Goal: Task Accomplishment & Management: Use online tool/utility

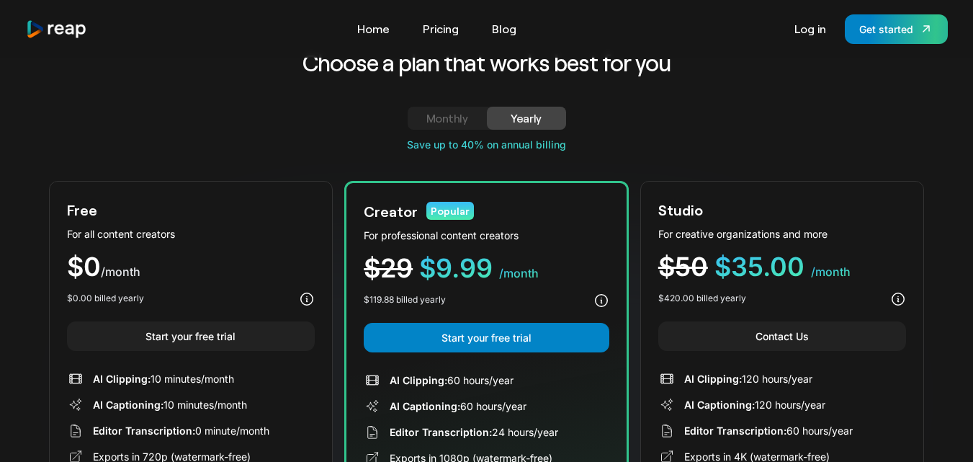
scroll to position [33, 0]
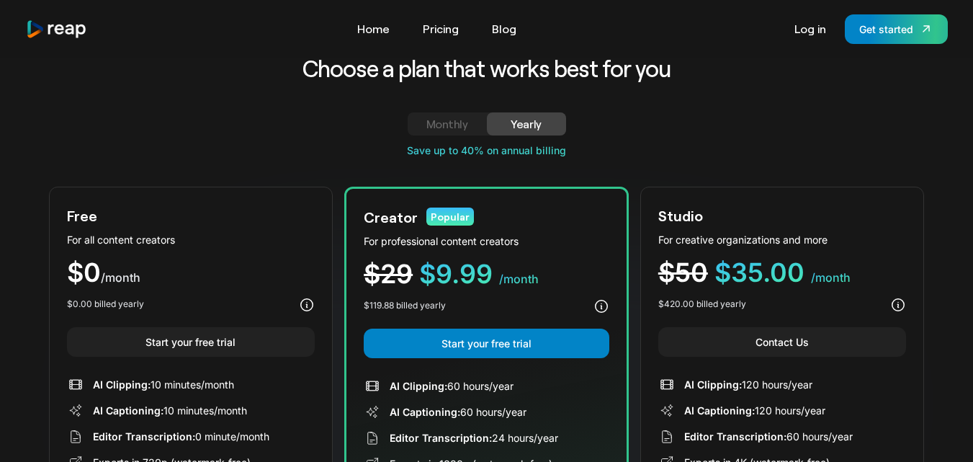
click at [972, 53] on html "Tools Link Five Link Six Link Seven Business Link Five Link Six Link Seven Home…" at bounding box center [486, 198] width 973 height 462
click at [458, 128] on div "Monthly" at bounding box center [447, 123] width 45 height 17
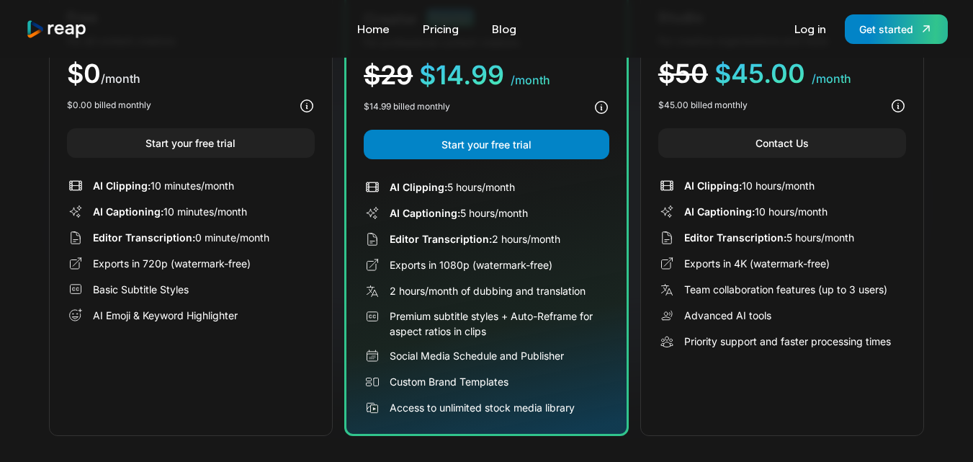
scroll to position [204, 0]
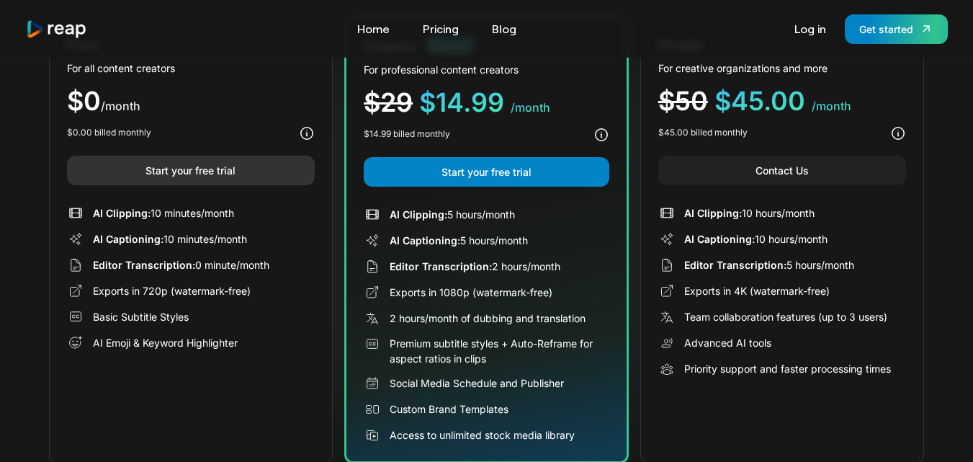
click at [241, 174] on link "Start your free trial" at bounding box center [191, 171] width 248 height 30
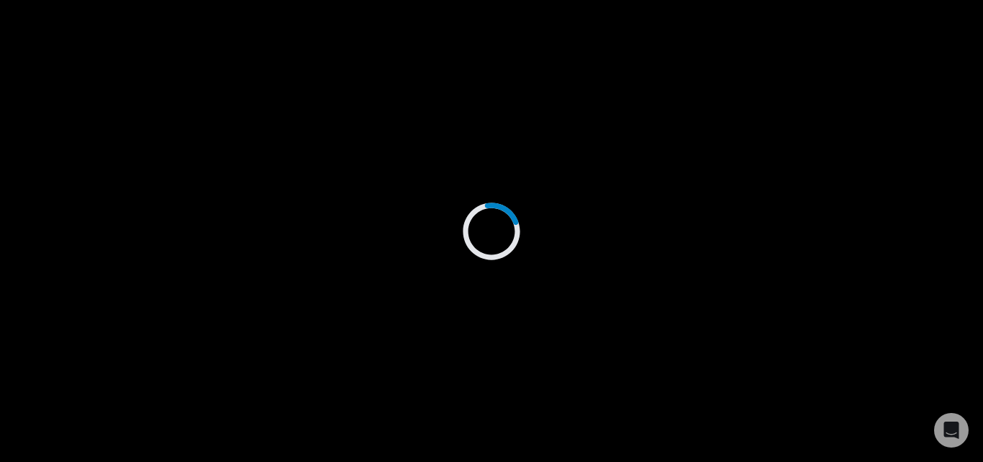
click at [479, 132] on div at bounding box center [491, 231] width 983 height 462
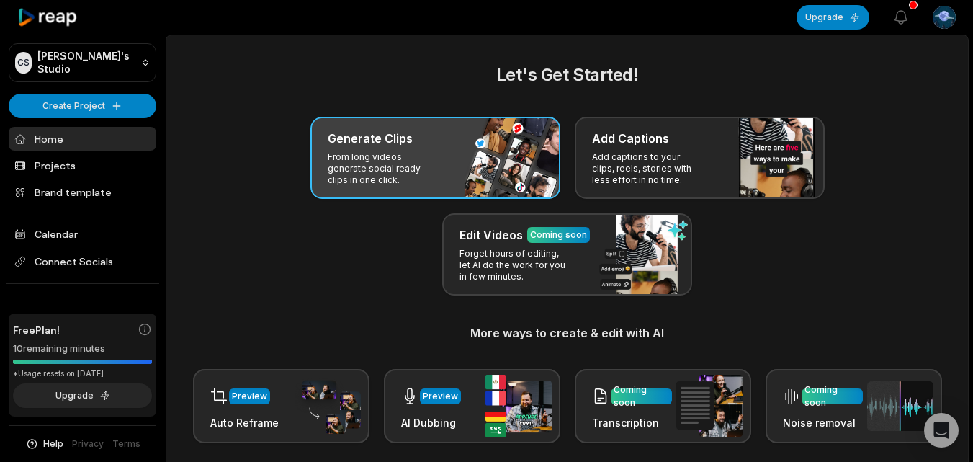
click at [422, 177] on p "From long videos generate social ready clips in one click." at bounding box center [384, 168] width 112 height 35
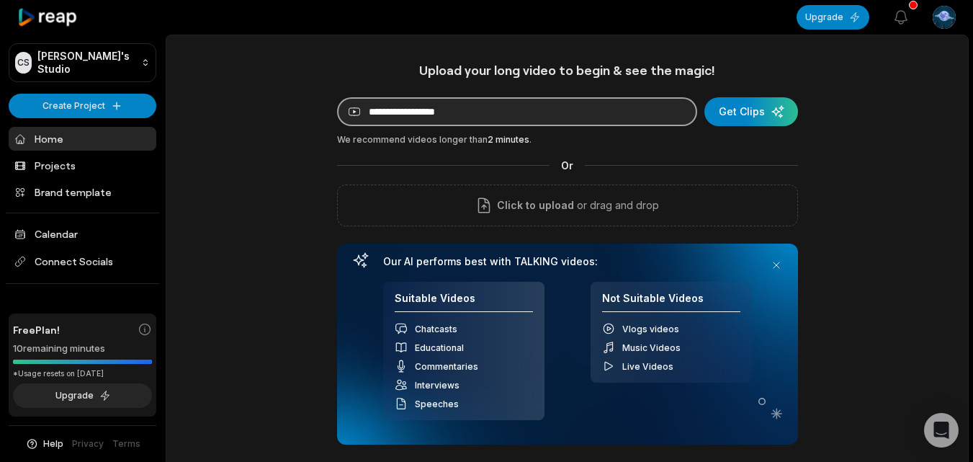
click at [476, 113] on input at bounding box center [517, 111] width 360 height 29
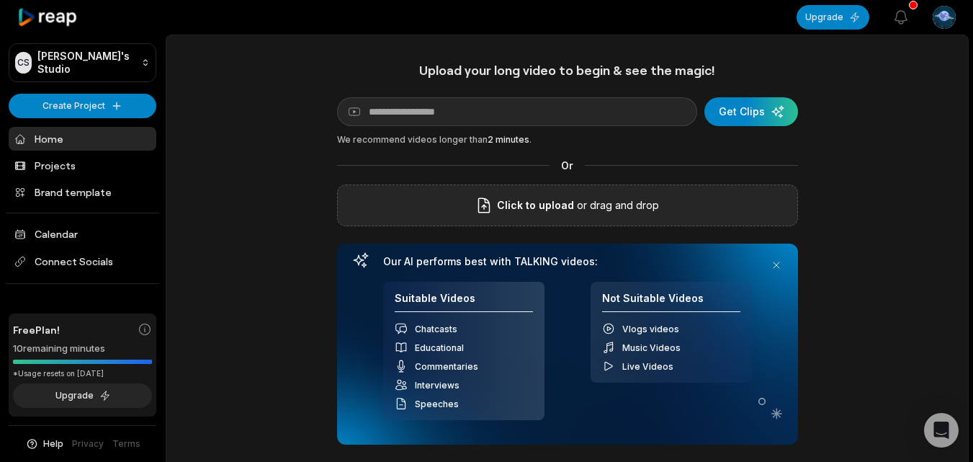
click at [563, 193] on div "Click to upload or drag and drop" at bounding box center [567, 205] width 461 height 42
click at [906, 17] on icon "button" at bounding box center [900, 17] width 17 height 17
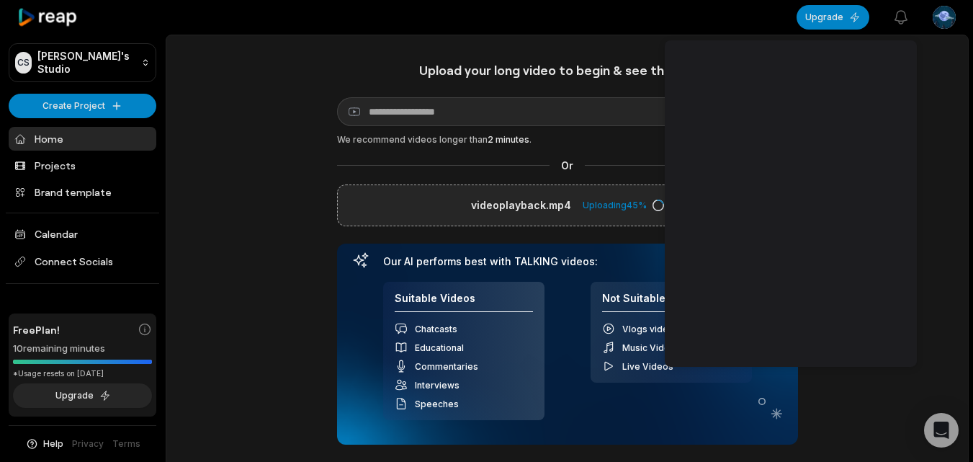
click at [960, 117] on div "Upload your long video to begin & see the magic! YouTube link Get Clips We reco…" at bounding box center [566, 307] width 801 height 491
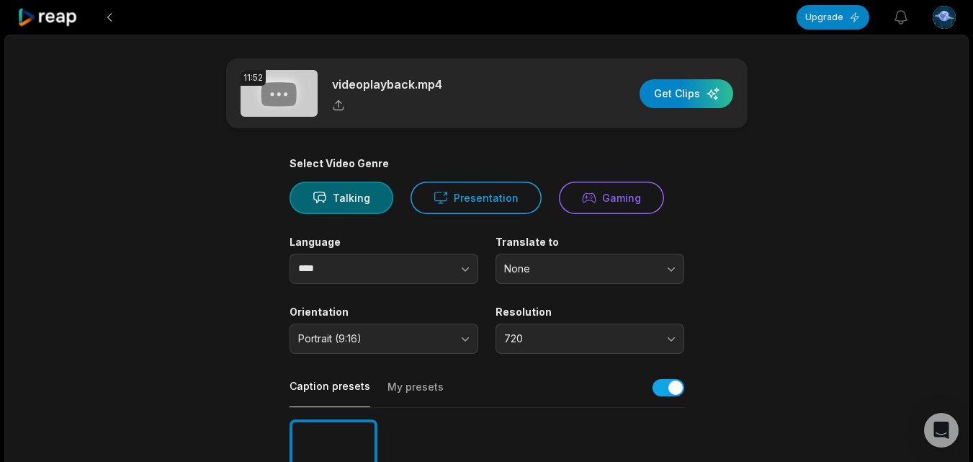
scroll to position [104, 0]
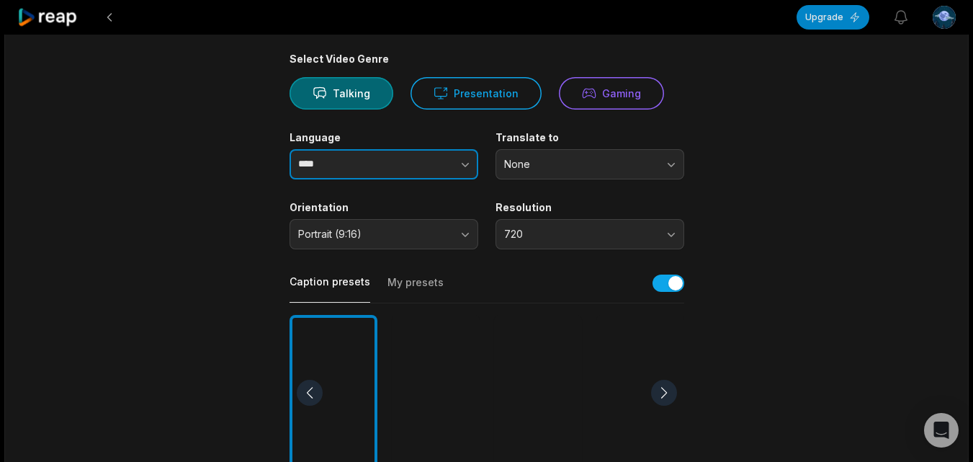
click at [462, 167] on icon "button" at bounding box center [465, 164] width 14 height 14
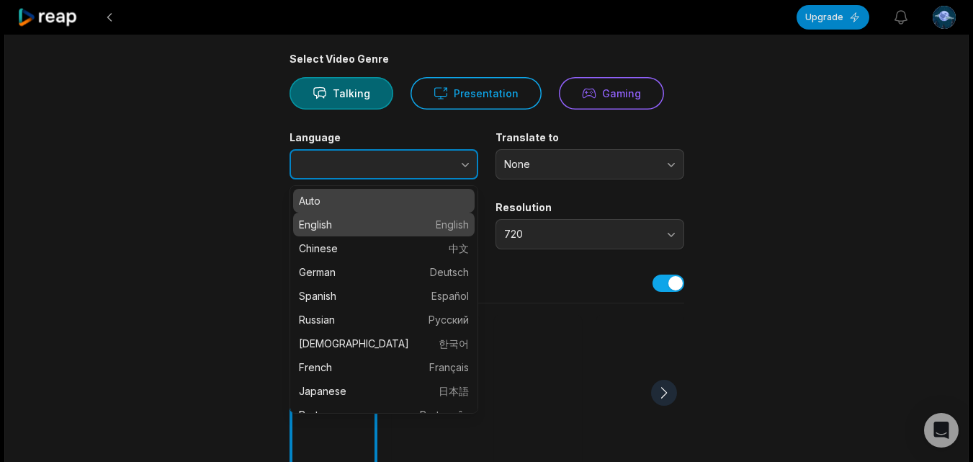
type input "*******"
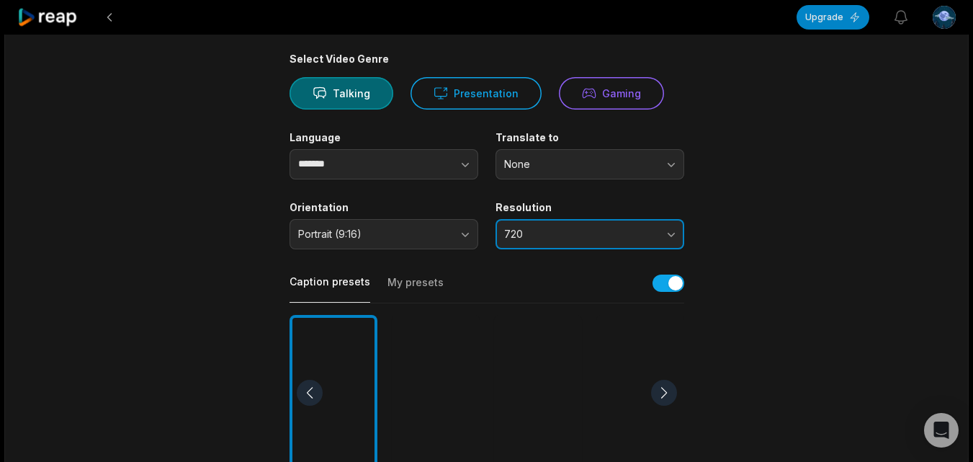
click at [666, 233] on button "720" at bounding box center [589, 234] width 189 height 30
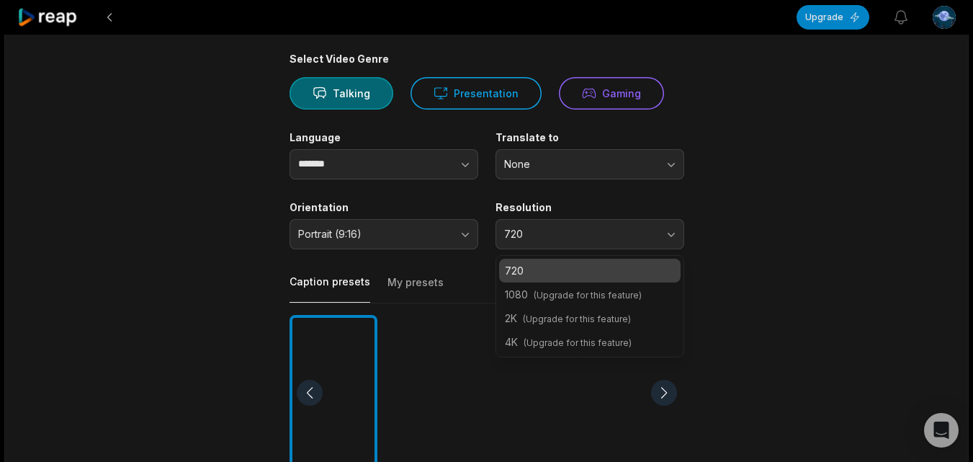
click at [823, 204] on main "11:52 videoplayback.mp4 Get Clips Select Video Genre Talking Presentation Gamin…" at bounding box center [486, 391] width 697 height 875
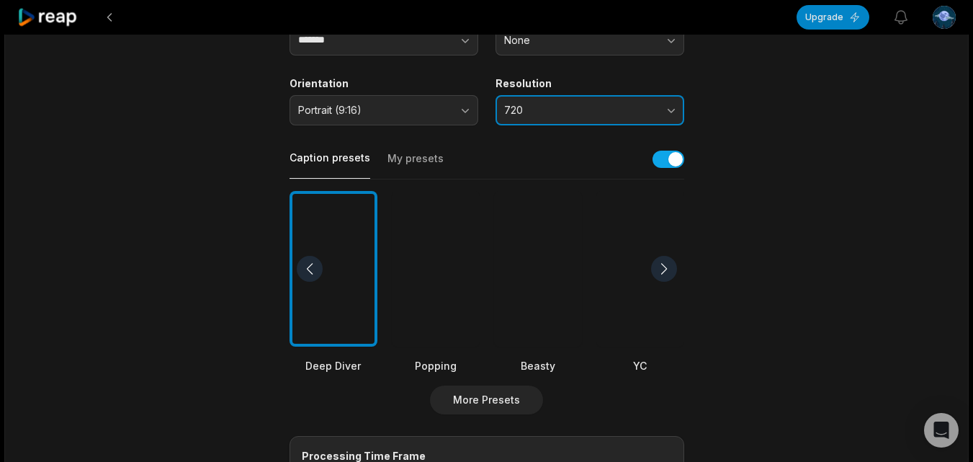
scroll to position [230, 0]
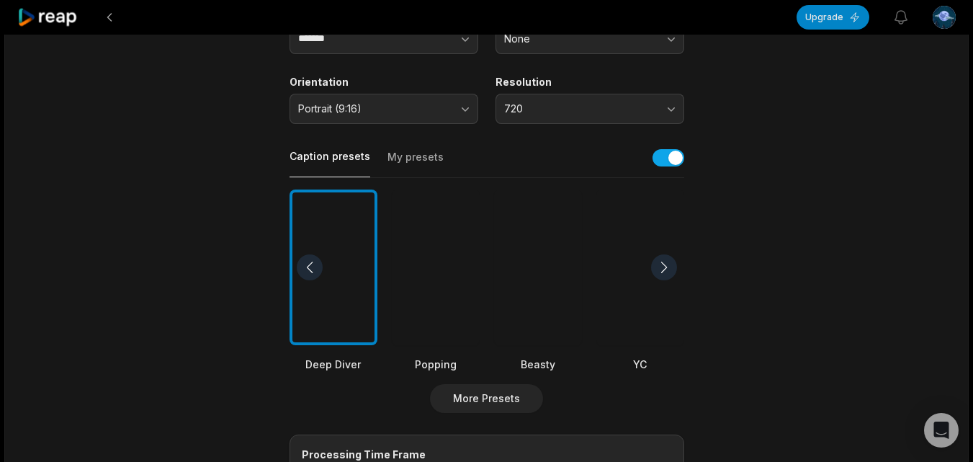
click at [666, 271] on div at bounding box center [664, 267] width 26 height 26
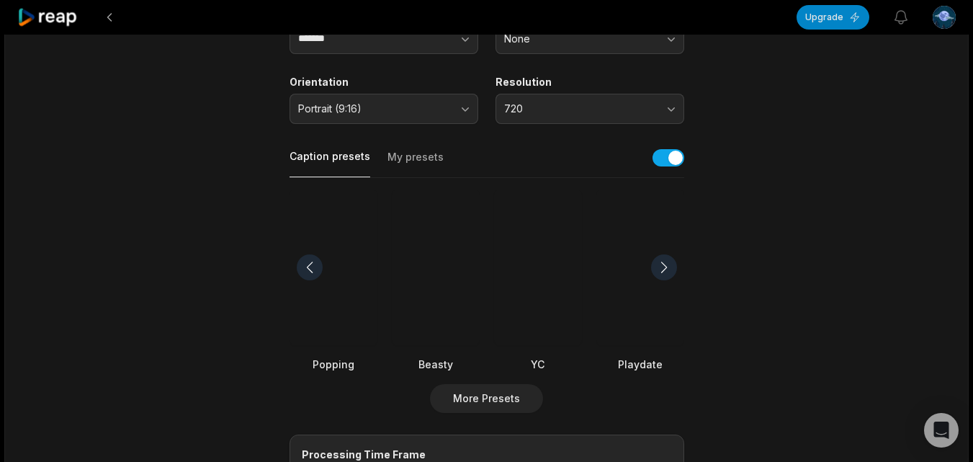
click at [666, 271] on div at bounding box center [664, 267] width 26 height 26
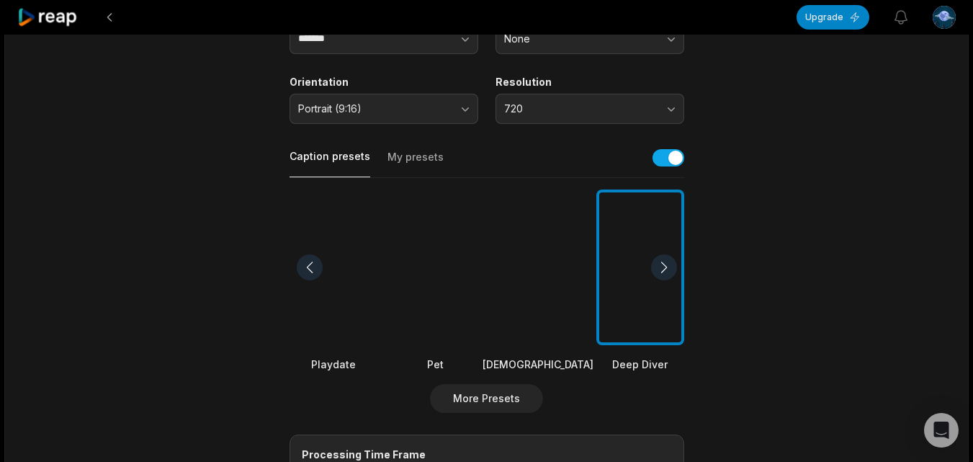
click at [666, 271] on div at bounding box center [664, 267] width 26 height 26
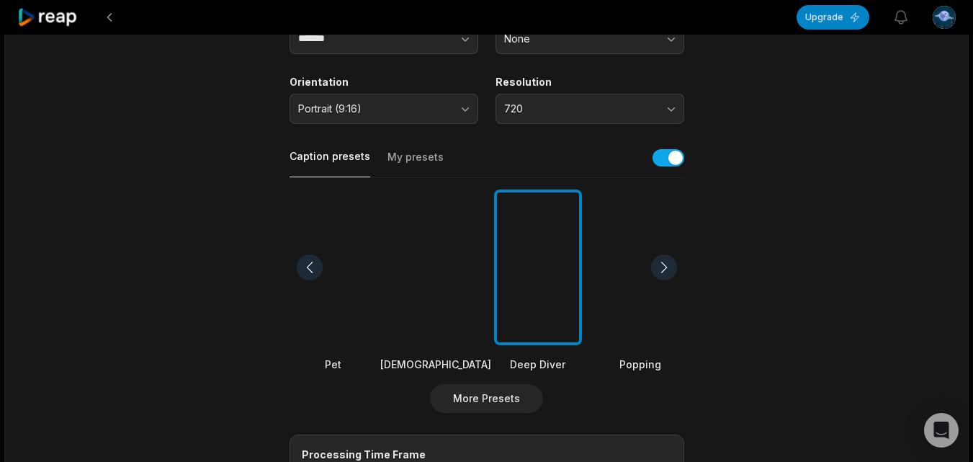
click at [666, 271] on div at bounding box center [664, 267] width 26 height 26
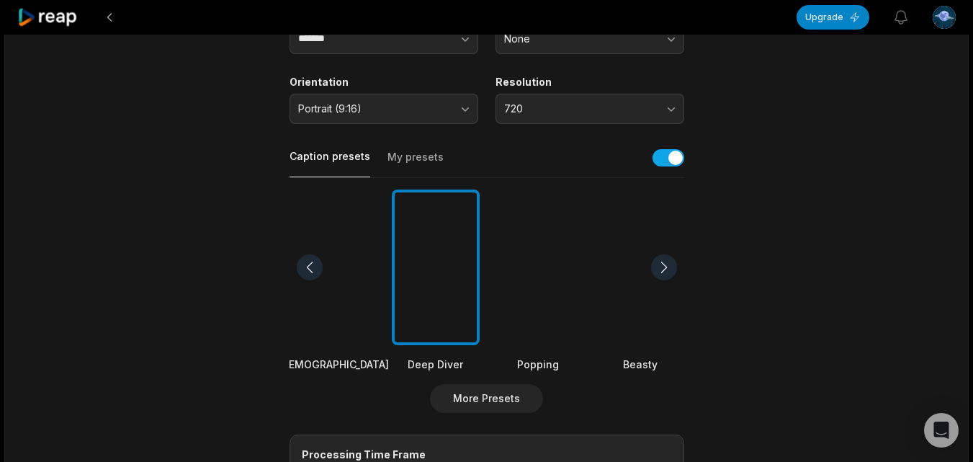
click at [666, 271] on div at bounding box center [664, 267] width 26 height 26
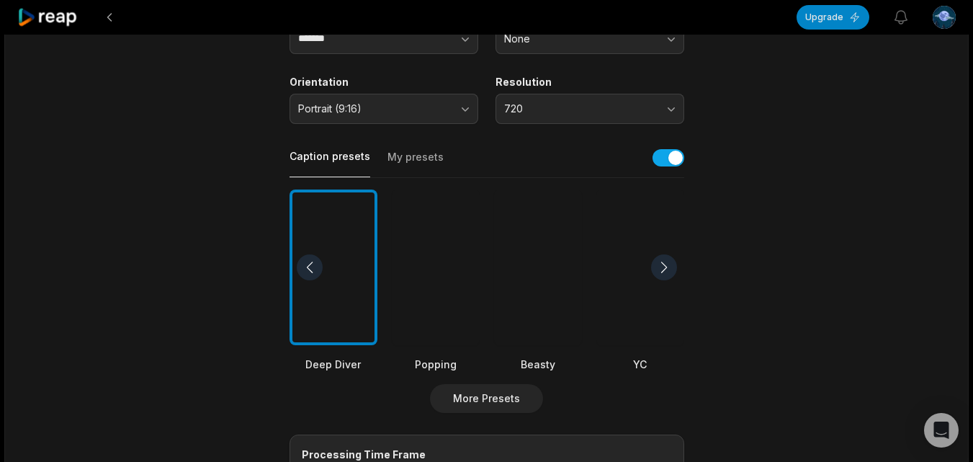
click at [666, 271] on div at bounding box center [664, 267] width 26 height 26
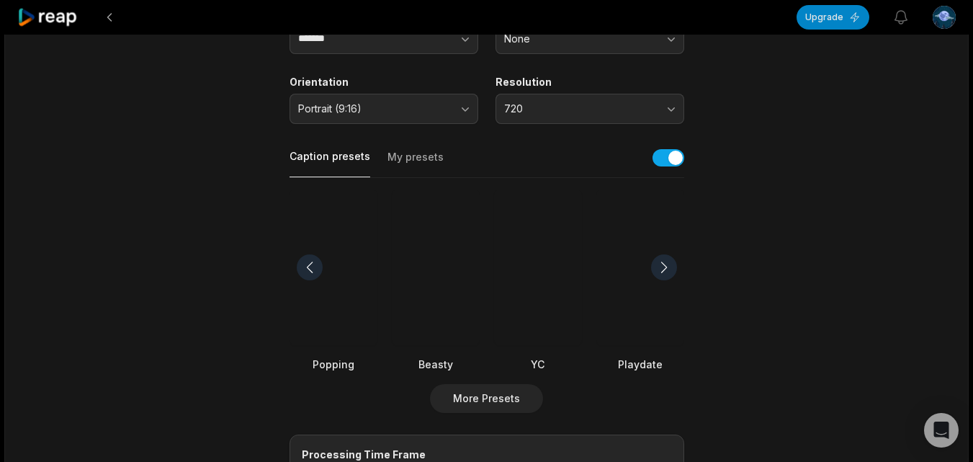
click at [666, 271] on div at bounding box center [664, 267] width 26 height 26
click at [452, 307] on div at bounding box center [436, 267] width 88 height 156
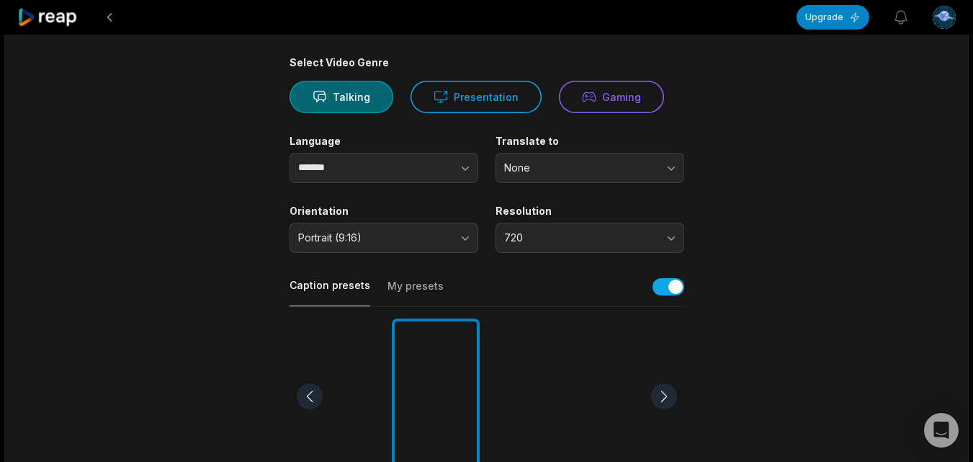
scroll to position [93, 0]
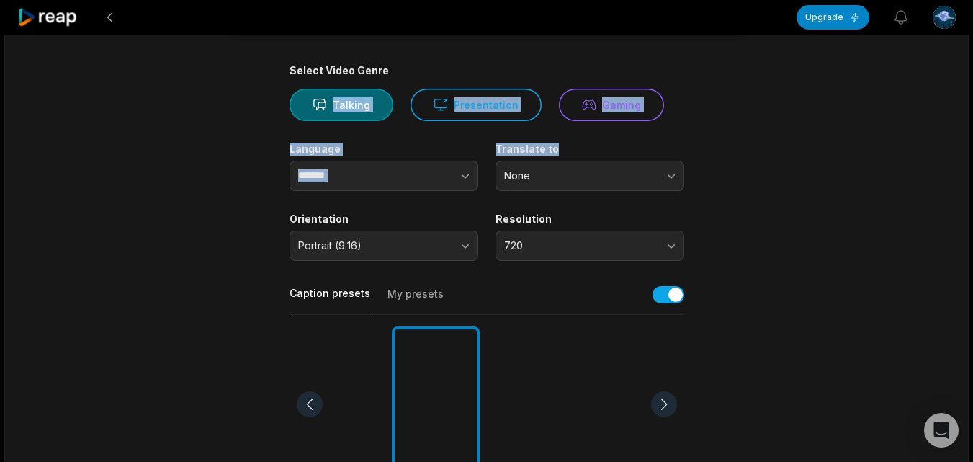
drag, startPoint x: 960, startPoint y: 124, endPoint x: 960, endPoint y: 68, distance: 56.2
click at [960, 68] on div "11:52 videoplayback.mp4 Get Clips Select Video Genre Talking Presentation Gamin…" at bounding box center [486, 441] width 964 height 999
click at [821, 150] on main "11:52 videoplayback.mp4 Get Clips Select Video Genre Talking Presentation Gamin…" at bounding box center [486, 402] width 697 height 875
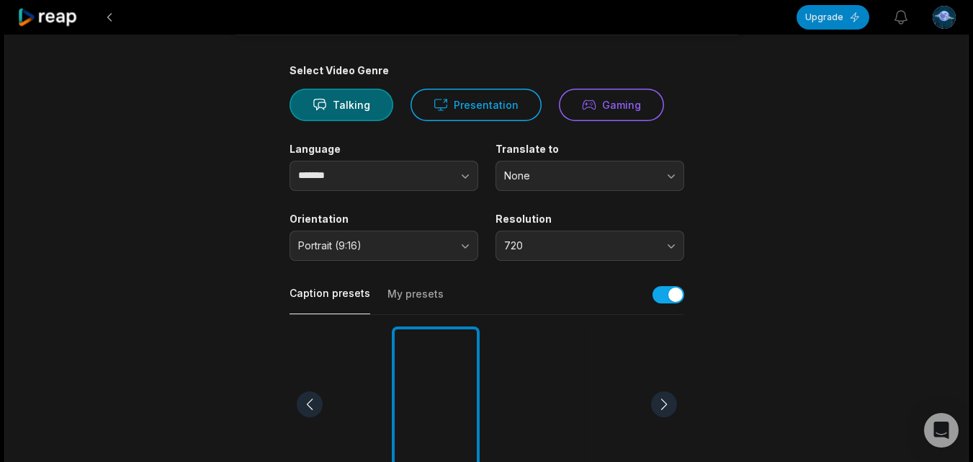
scroll to position [0, 0]
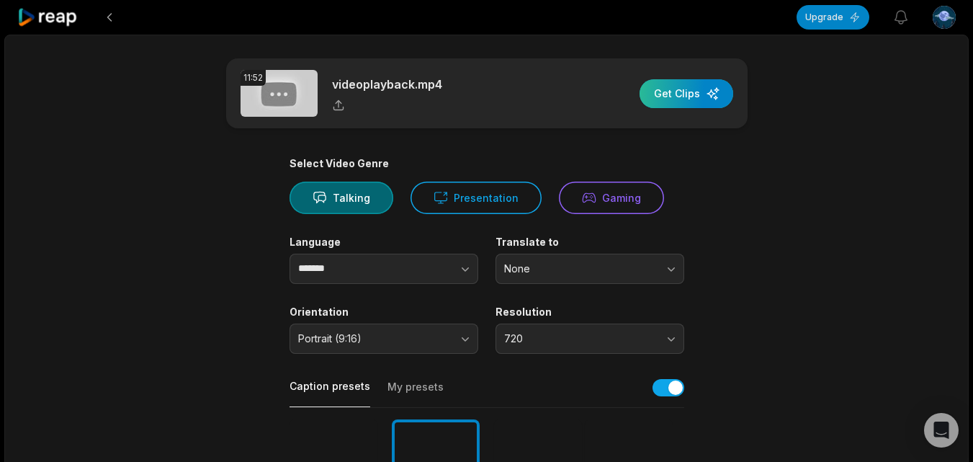
click at [709, 96] on div "button" at bounding box center [686, 93] width 94 height 29
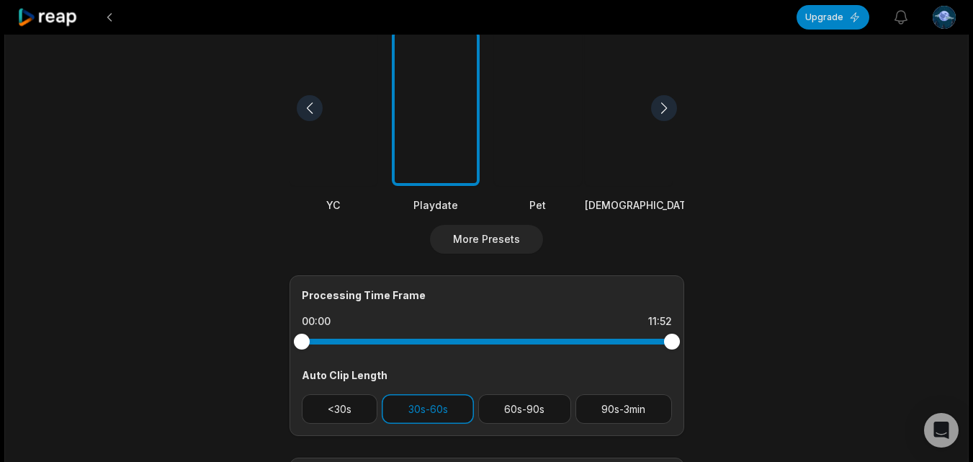
scroll to position [464, 0]
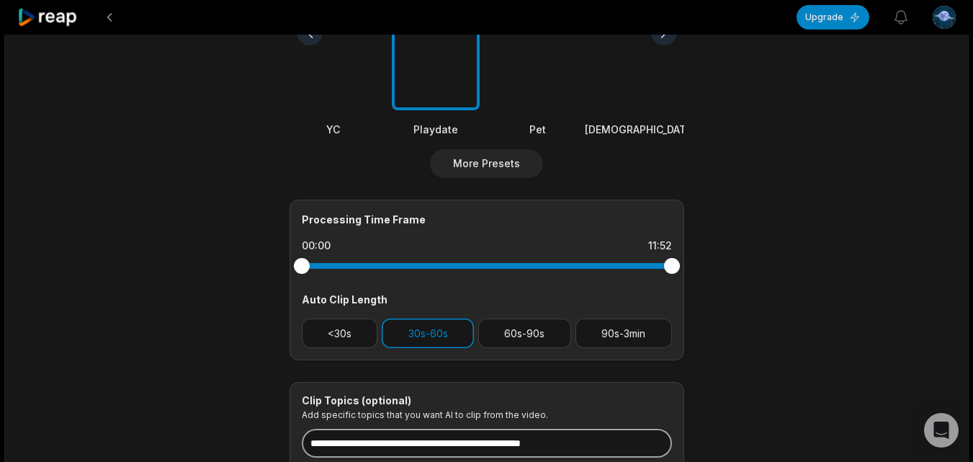
click at [559, 444] on input at bounding box center [487, 442] width 370 height 29
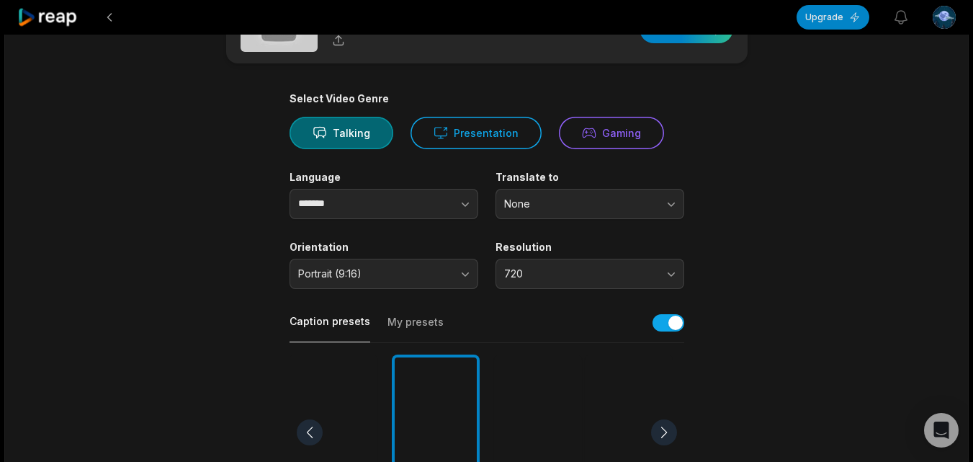
scroll to position [0, 0]
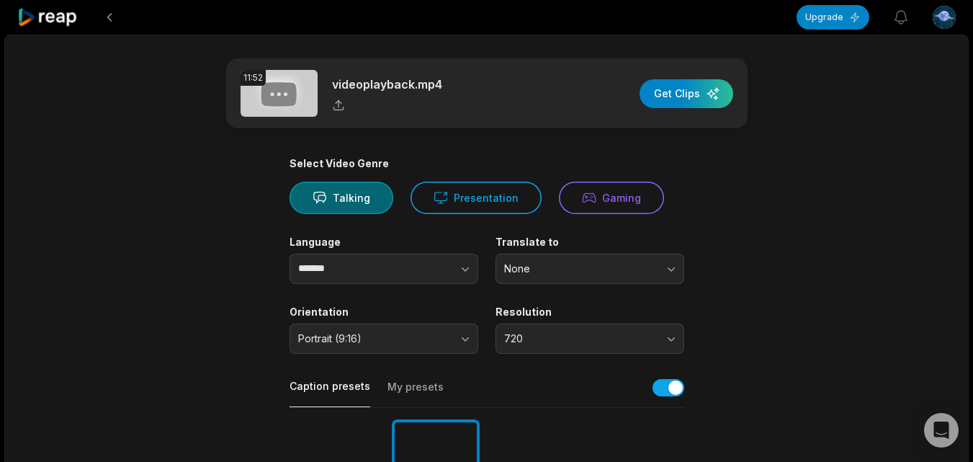
click at [63, 14] on icon at bounding box center [47, 17] width 61 height 19
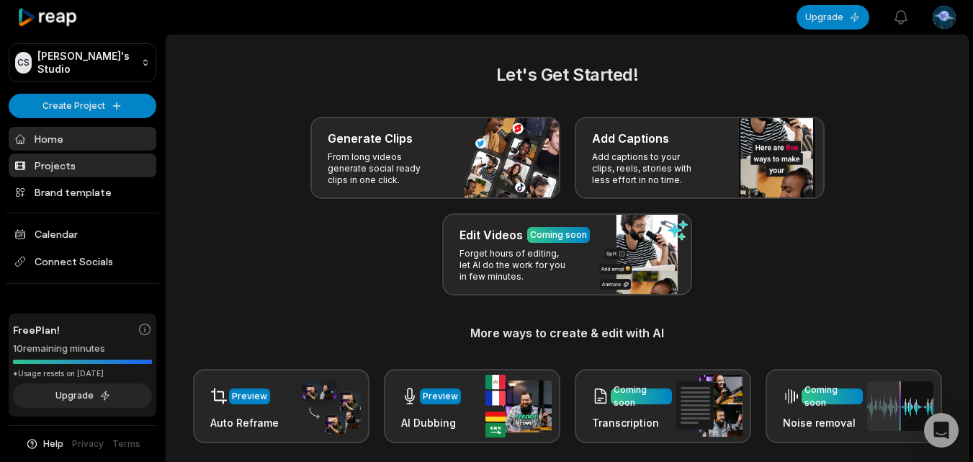
click at [117, 170] on link "Projects" at bounding box center [83, 165] width 148 height 24
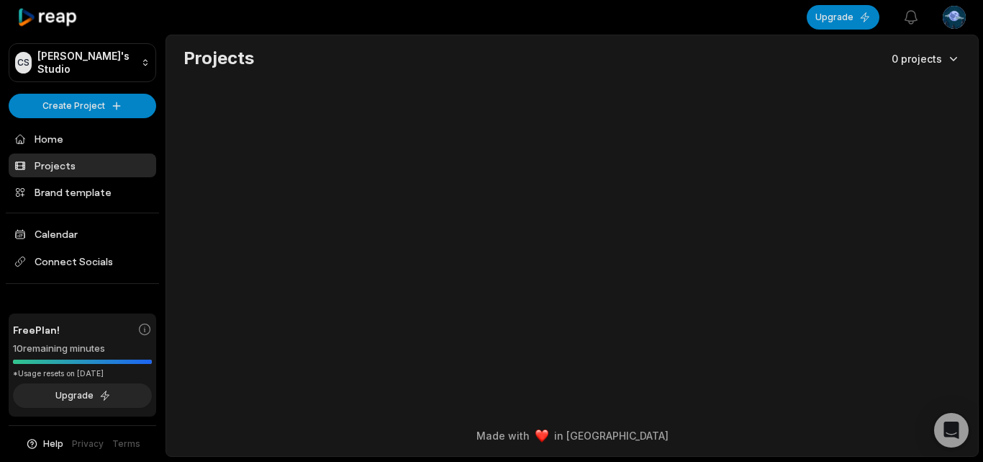
click at [947, 59] on html "CS [PERSON_NAME]'s Studio Create Project Home Projects Brand template Calendar …" at bounding box center [491, 231] width 983 height 462
click at [918, 85] on div "Projects" at bounding box center [911, 85] width 94 height 24
click at [91, 103] on html "CS Cristiano's Studio Create Project Home Projects Brand template Calendar Conn…" at bounding box center [491, 231] width 983 height 462
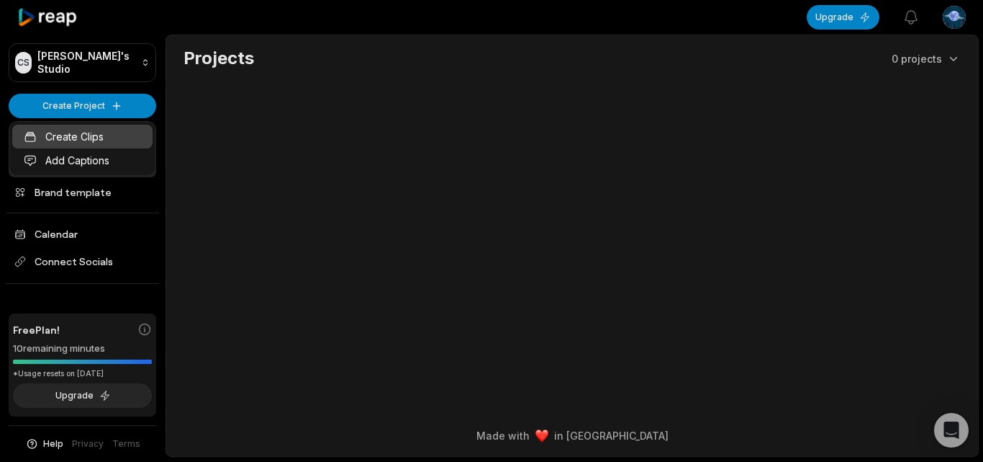
click at [91, 137] on link "Create Clips" at bounding box center [82, 137] width 140 height 24
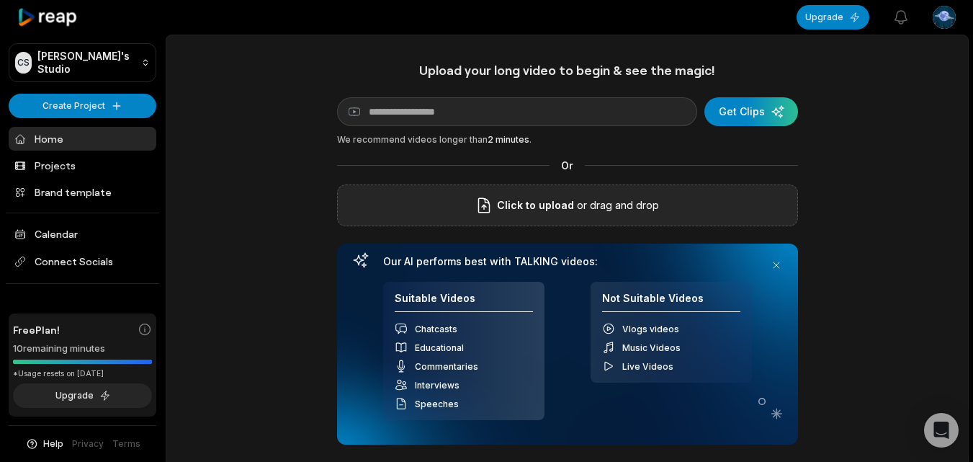
click at [439, 215] on div "Click to upload or drag and drop" at bounding box center [567, 205] width 461 height 42
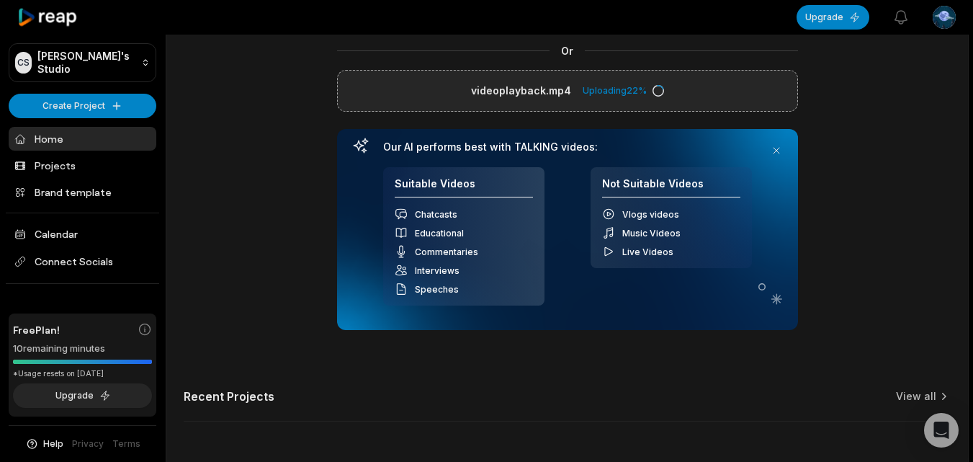
scroll to position [113, 0]
click at [924, 398] on link "View all" at bounding box center [916, 397] width 40 height 14
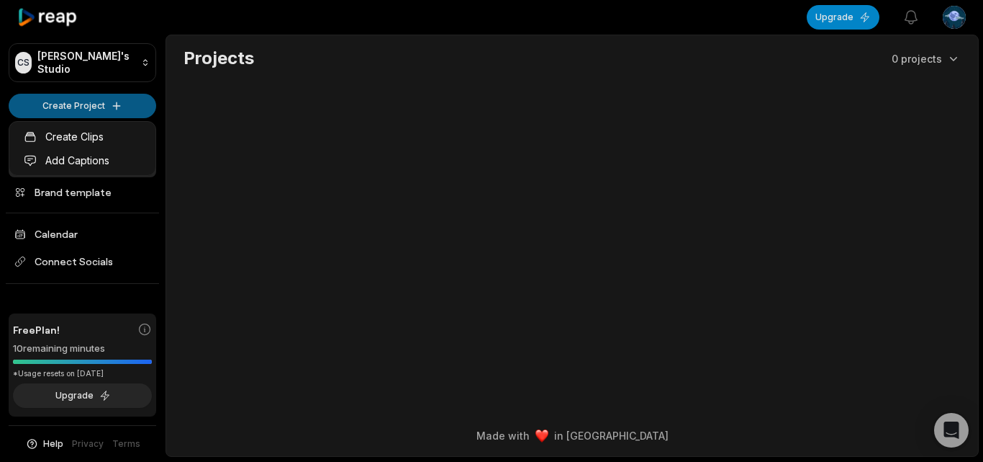
click at [112, 110] on html "CS [PERSON_NAME]'s Studio Create Project Home Projects Brand template Calendar …" at bounding box center [491, 231] width 983 height 462
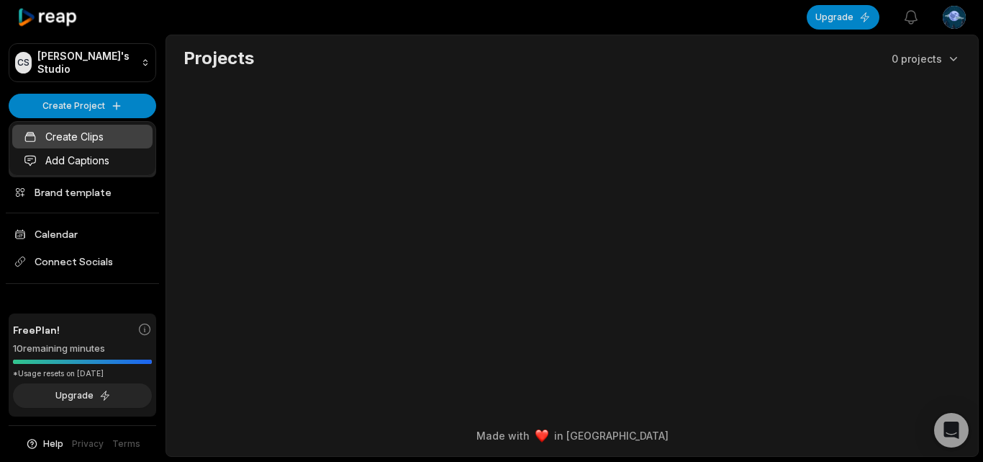
click at [94, 133] on link "Create Clips" at bounding box center [82, 137] width 140 height 24
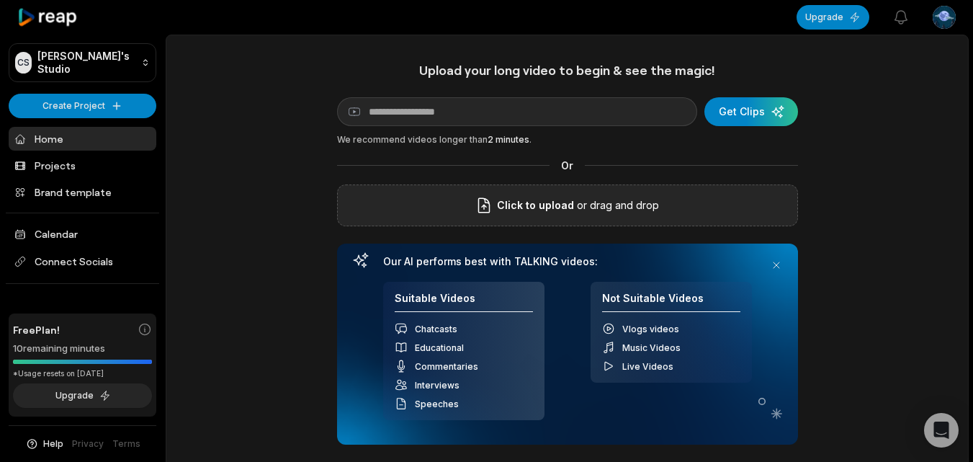
click at [515, 204] on span "Click to upload" at bounding box center [535, 205] width 77 height 17
click at [0, 0] on input "Click to upload" at bounding box center [0, 0] width 0 height 0
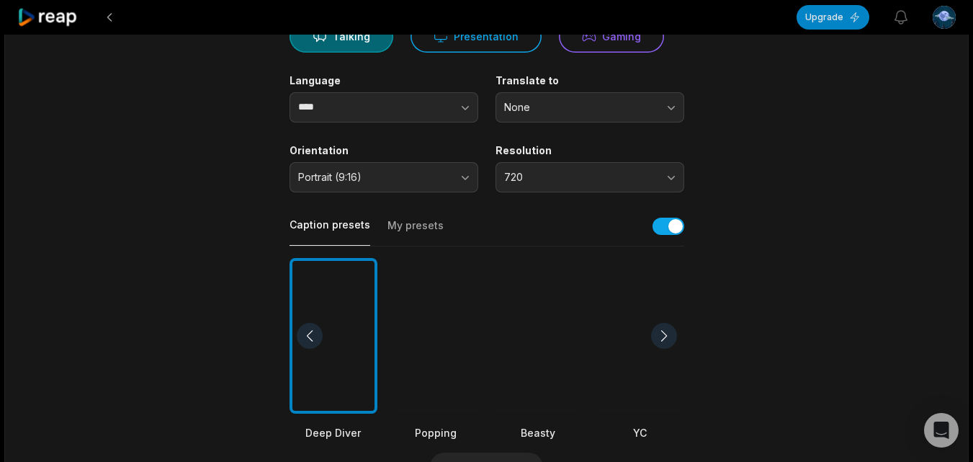
scroll to position [165, 0]
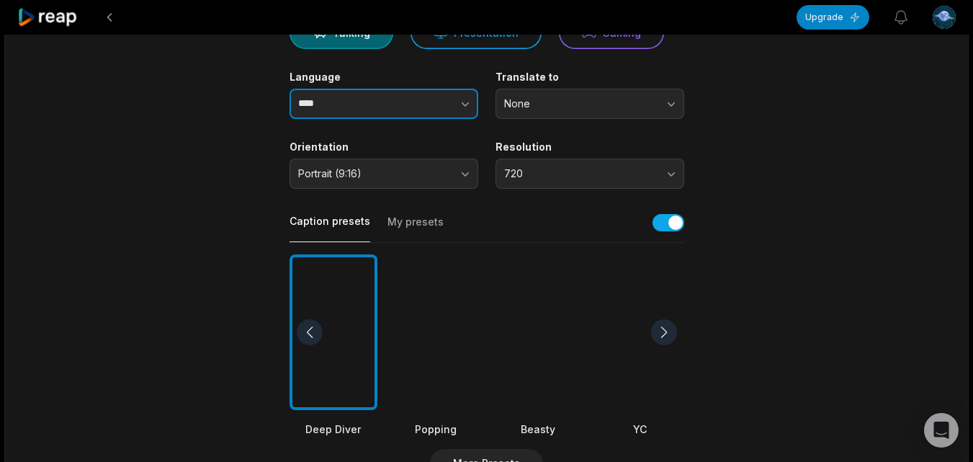
click at [459, 110] on icon "button" at bounding box center [465, 103] width 14 height 14
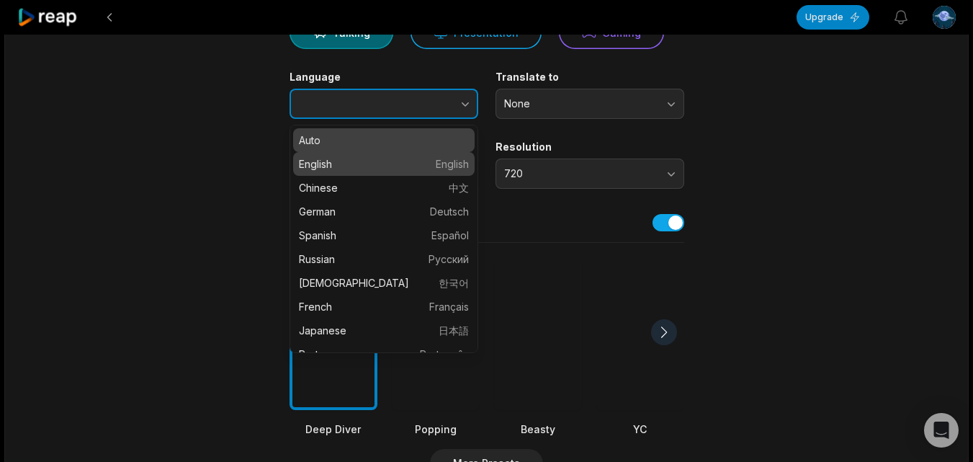
type input "*******"
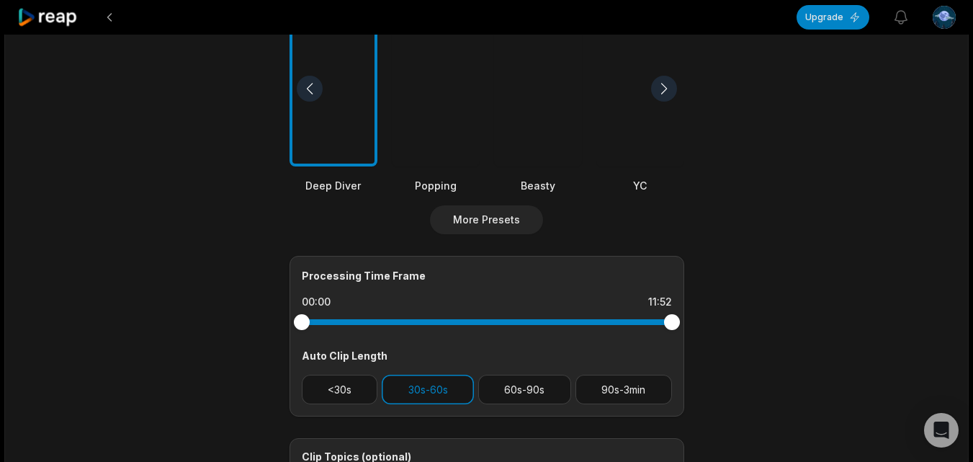
scroll to position [350, 0]
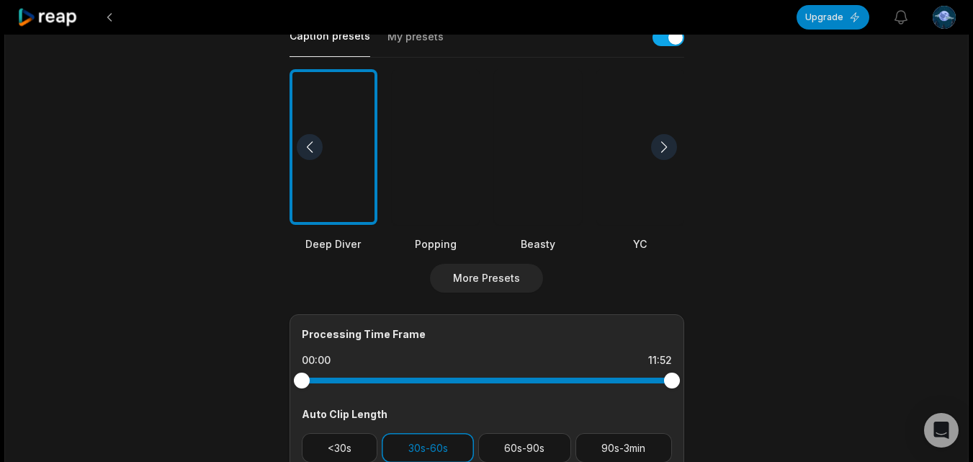
click at [668, 140] on div at bounding box center [664, 147] width 26 height 26
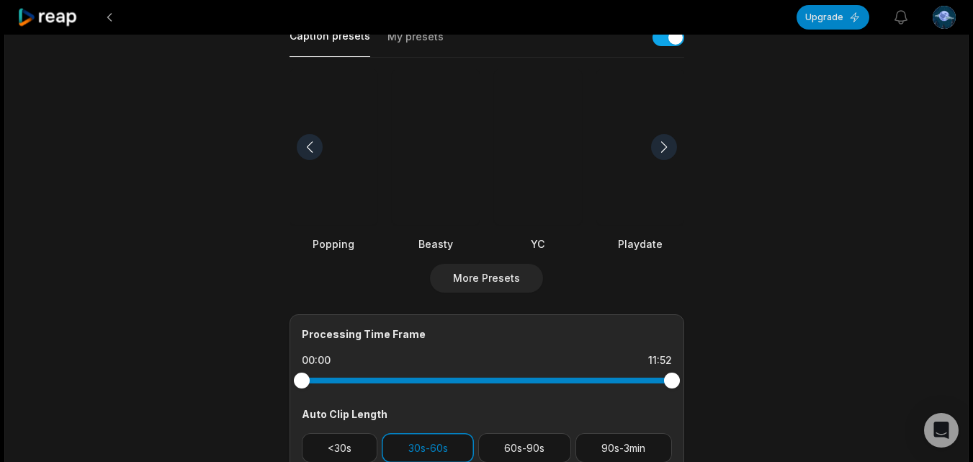
click at [631, 160] on div at bounding box center [640, 147] width 88 height 156
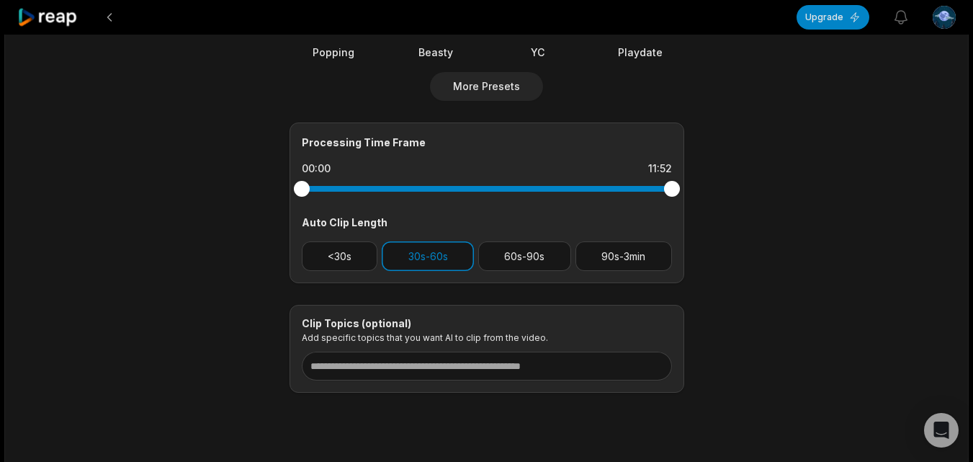
scroll to position [576, 0]
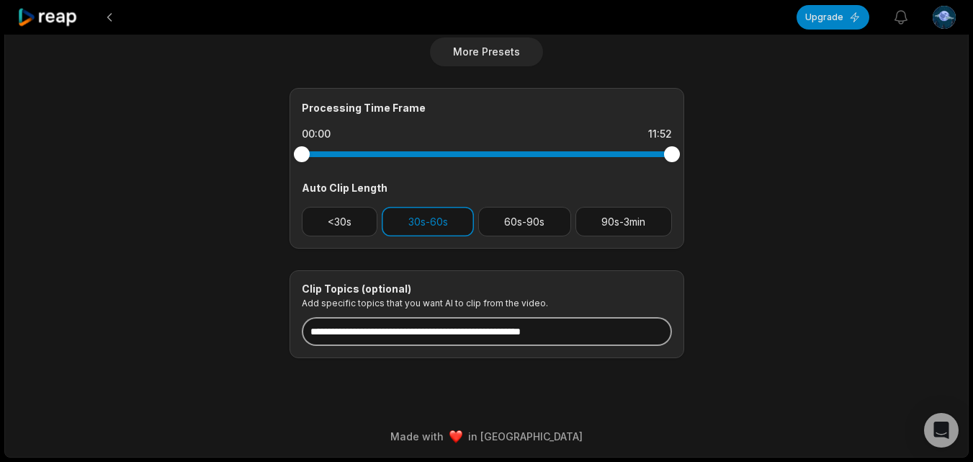
click at [564, 335] on input at bounding box center [487, 331] width 370 height 29
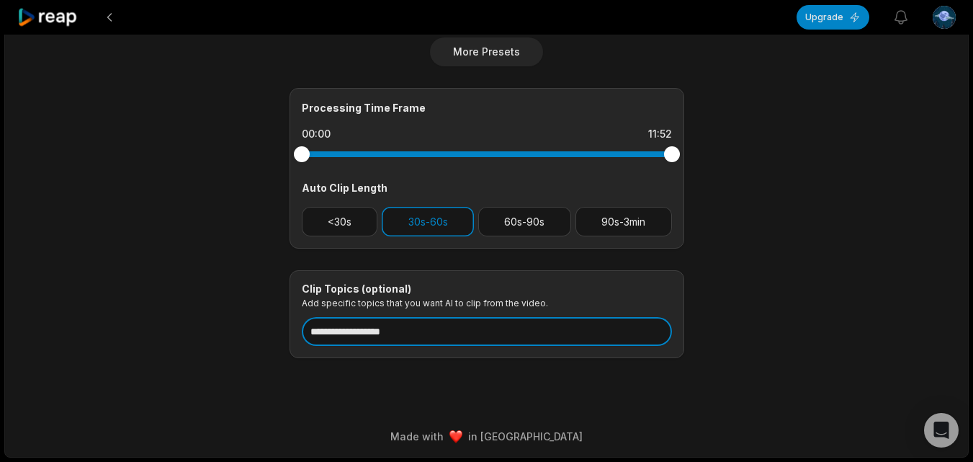
type input "**********"
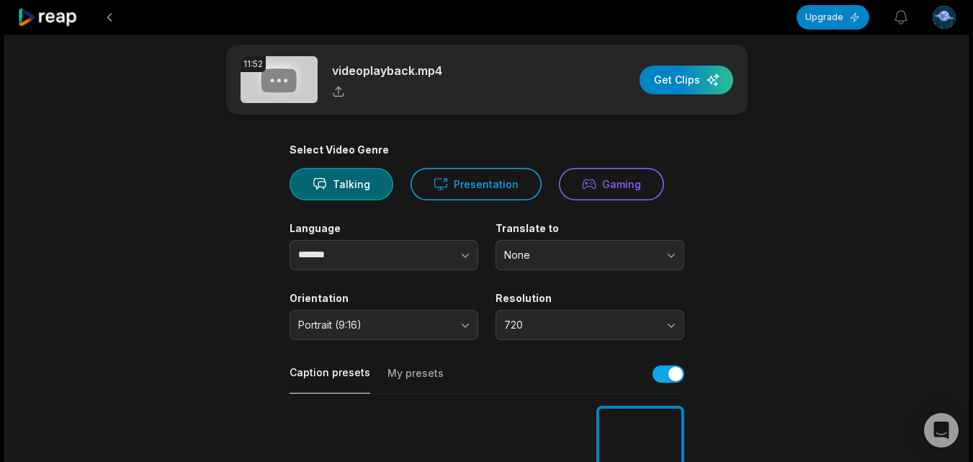
scroll to position [10, 0]
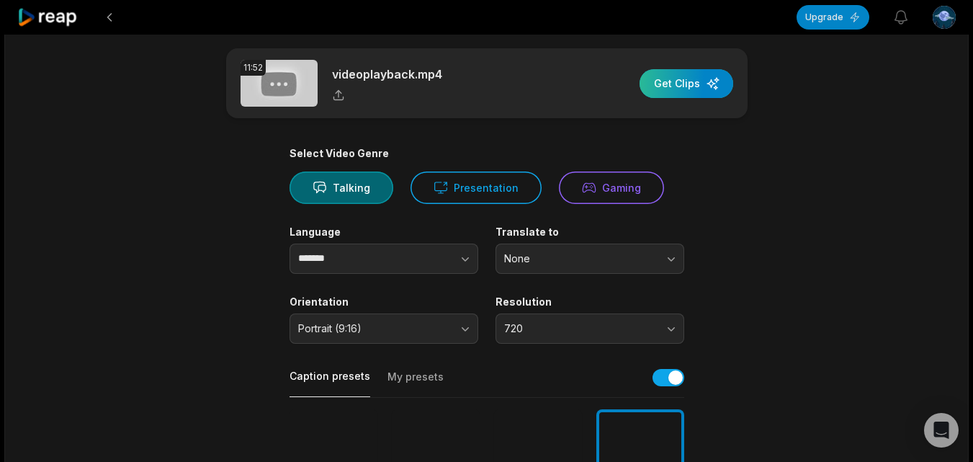
click at [710, 86] on div "button" at bounding box center [686, 83] width 94 height 29
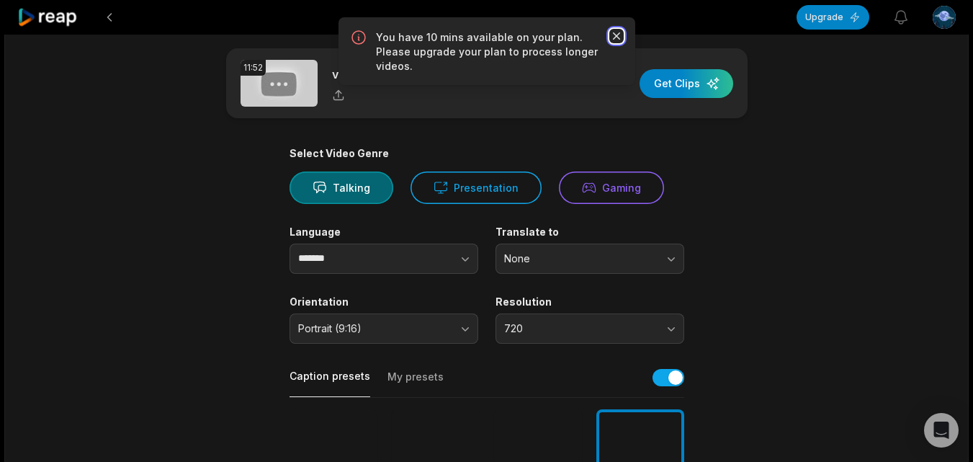
click at [614, 35] on icon "button" at bounding box center [616, 36] width 14 height 14
